Goal: Task Accomplishment & Management: Manage account settings

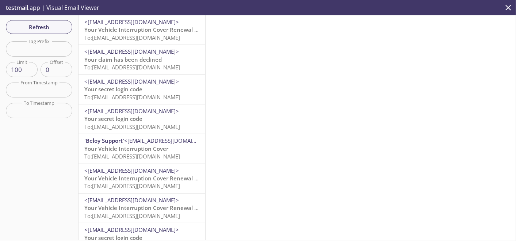
click at [97, 35] on span "To: [EMAIL_ADDRESS][DOMAIN_NAME]" at bounding box center [132, 37] width 96 height 7
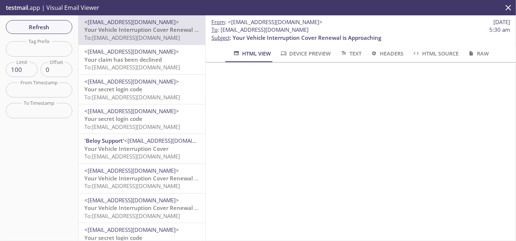
click at [127, 123] on span "To: [EMAIL_ADDRESS][DOMAIN_NAME]" at bounding box center [132, 126] width 96 height 7
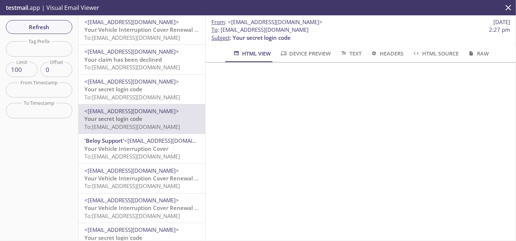
click at [120, 148] on span "Your Vehicle Interruption Cover" at bounding box center [126, 148] width 84 height 7
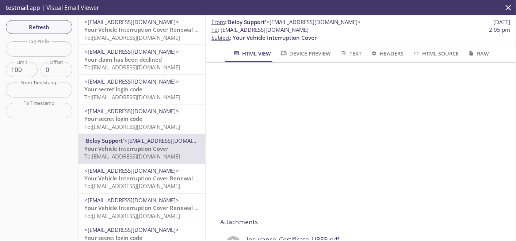
scroll to position [609, 0]
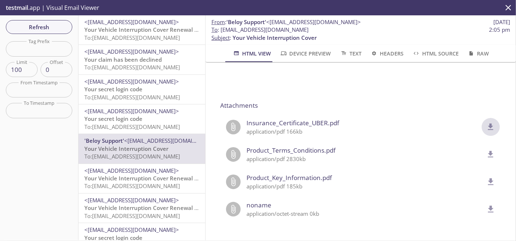
click at [489, 124] on icon "delete" at bounding box center [491, 127] width 5 height 7
